Goal: Transaction & Acquisition: Obtain resource

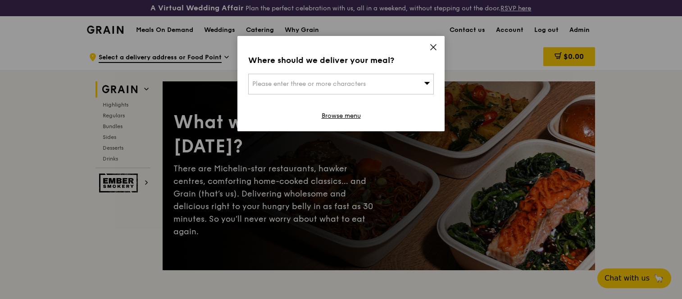
click at [429, 45] on icon at bounding box center [433, 47] width 8 height 8
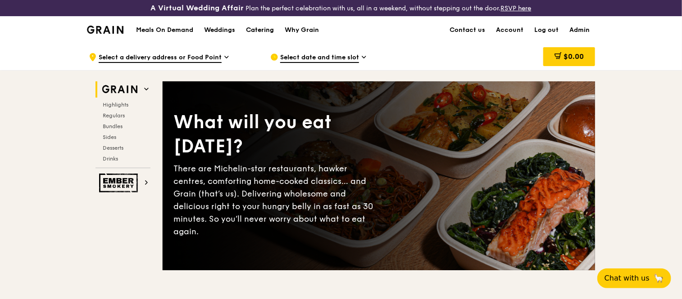
click at [269, 26] on div "Catering" at bounding box center [260, 30] width 28 height 27
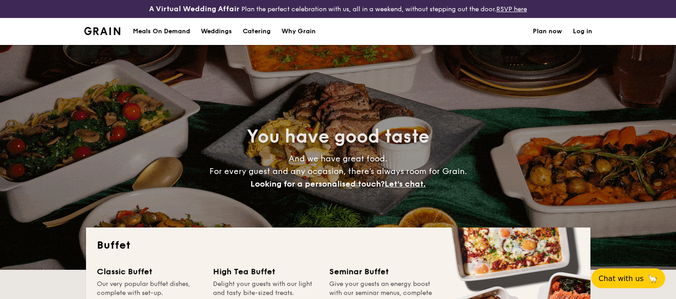
select select
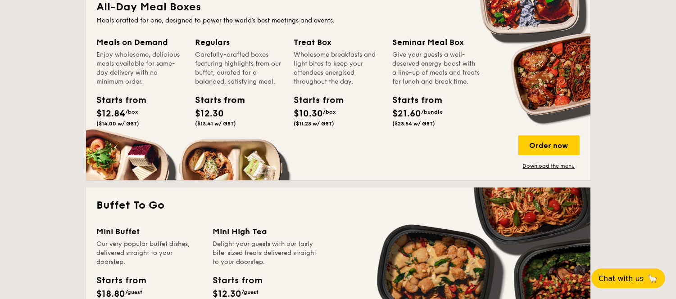
scroll to position [438, 0]
click at [530, 163] on link "Download the menu" at bounding box center [548, 165] width 61 height 7
